Goal: Task Accomplishment & Management: Use online tool/utility

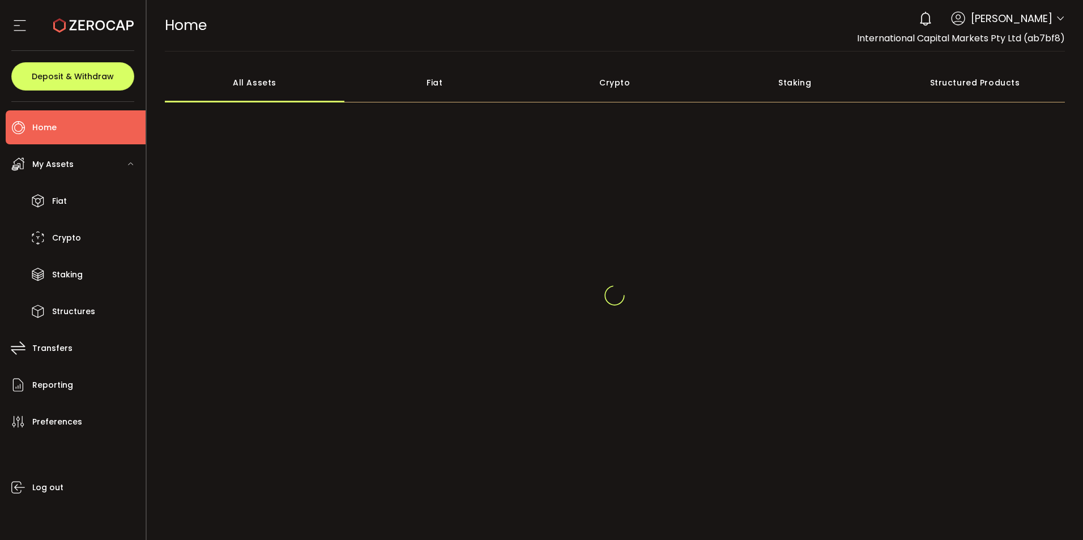
click at [1059, 18] on icon at bounding box center [1060, 18] width 9 height 9
click at [1052, 19] on div "0 Cristal Quinal Account International Capital Markets Pty Ltd (ab7bf8) Raw Tra…" at bounding box center [989, 18] width 152 height 25
click at [1056, 20] on icon at bounding box center [1060, 18] width 9 height 9
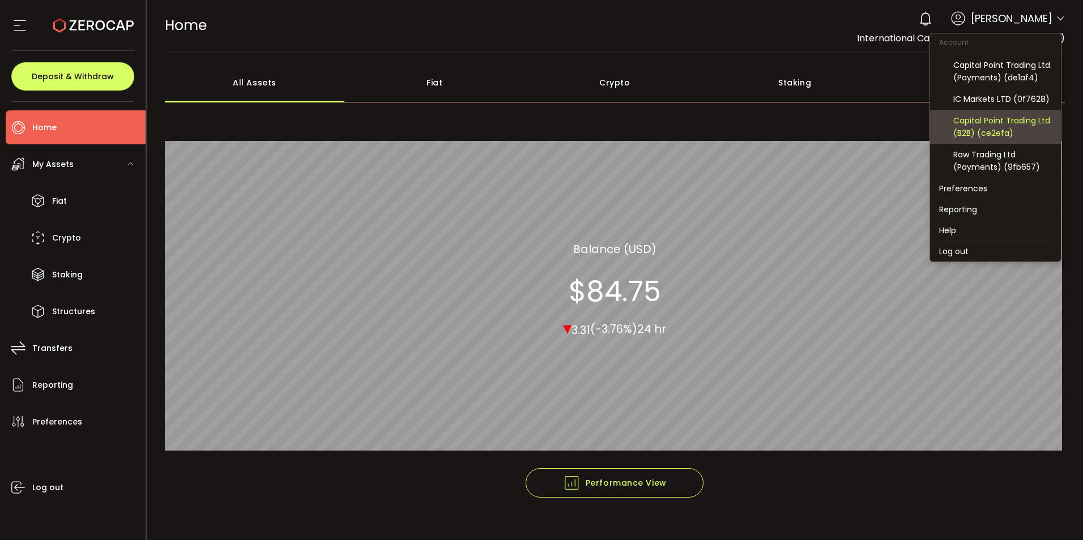
scroll to position [121, 0]
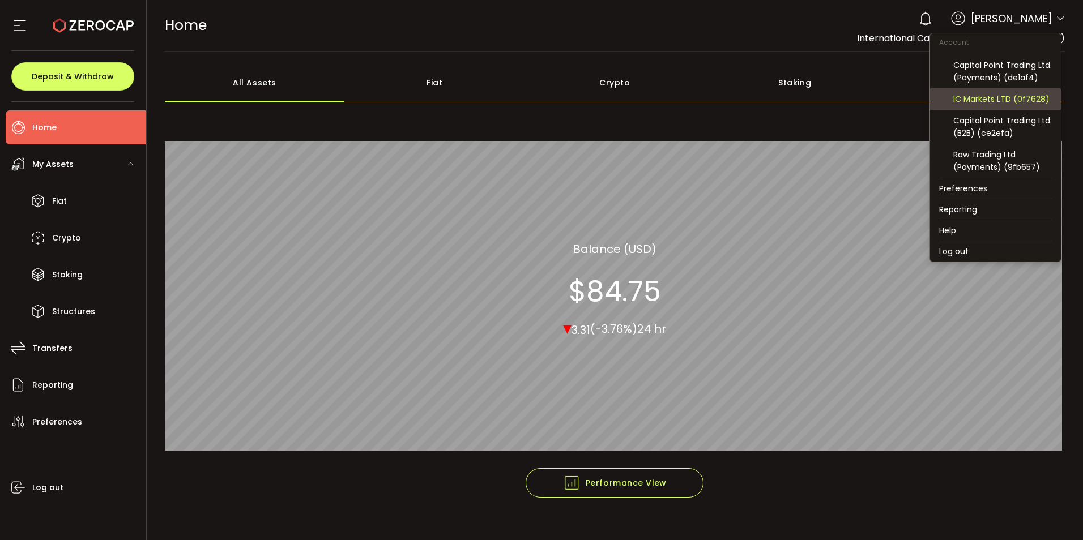
click at [994, 98] on div "IC Markets LTD (0f7628)" at bounding box center [1002, 99] width 99 height 12
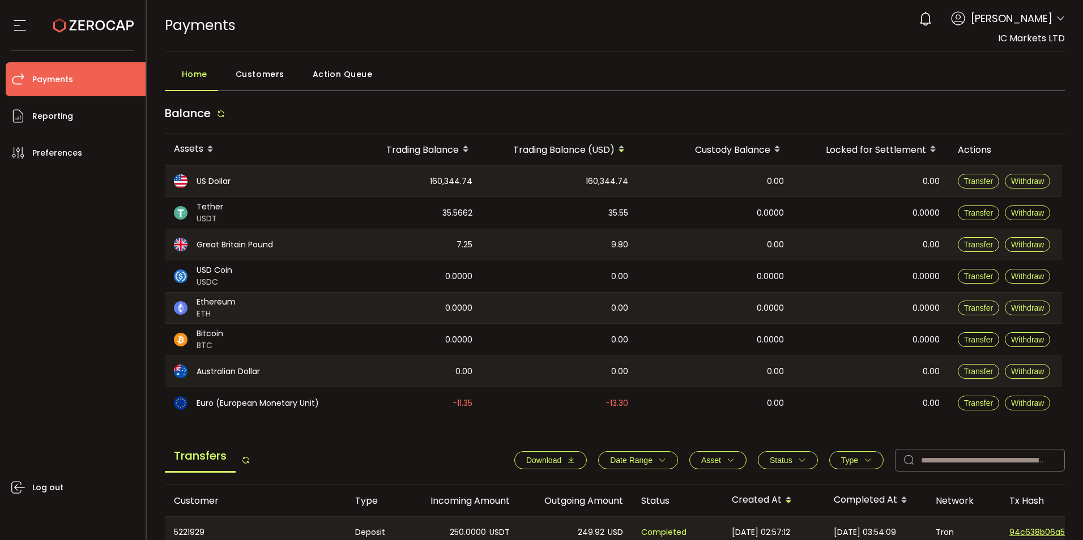
click at [549, 460] on span "Download" at bounding box center [543, 460] width 35 height 9
